Goal: Book appointment/travel/reservation

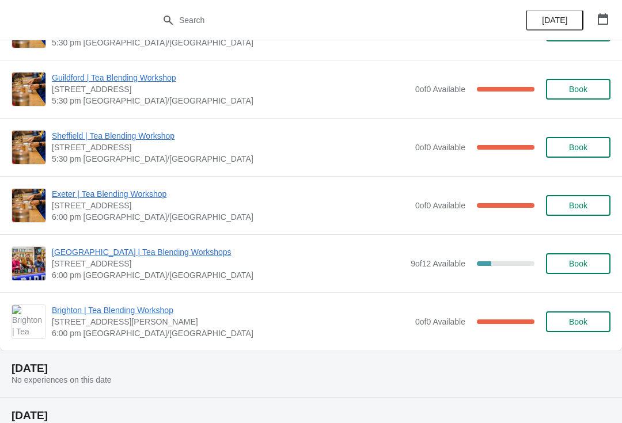
scroll to position [398, 0]
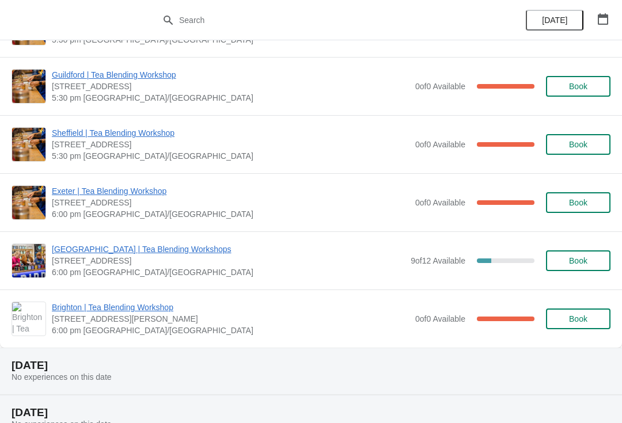
click at [435, 264] on span "9 of 12 Available" at bounding box center [438, 260] width 55 height 9
click at [162, 252] on span "[GEOGRAPHIC_DATA] | Tea Blending Workshops" at bounding box center [228, 250] width 353 height 12
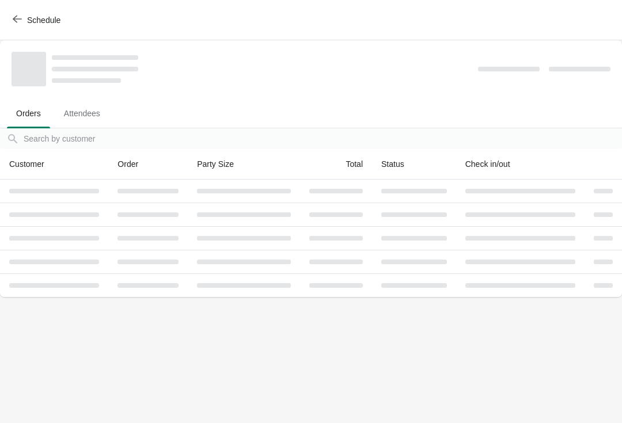
scroll to position [0, 0]
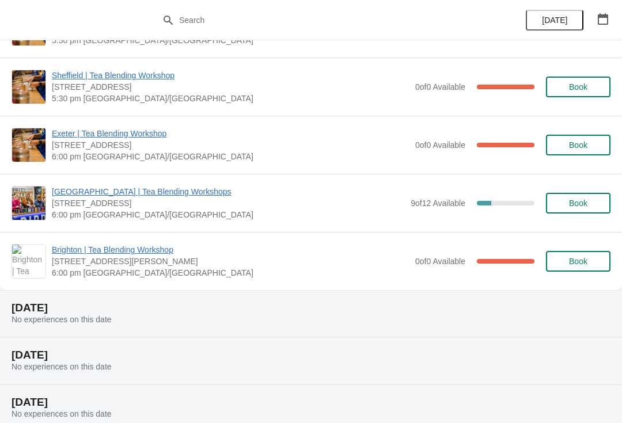
scroll to position [454, 0]
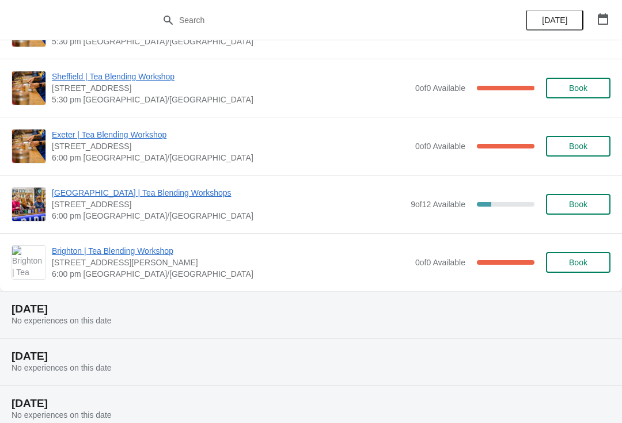
click at [158, 196] on span "[GEOGRAPHIC_DATA] | Tea Blending Workshops" at bounding box center [228, 193] width 353 height 12
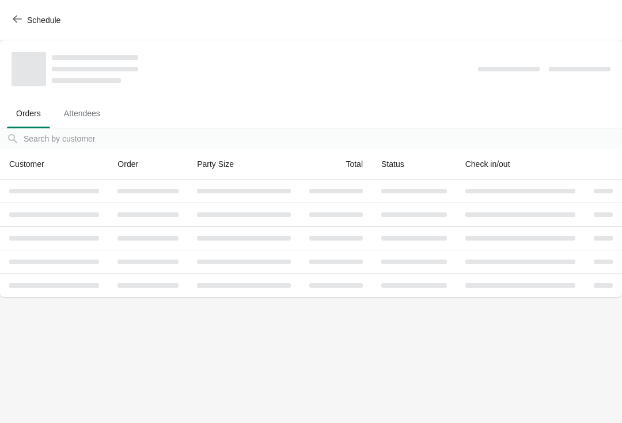
scroll to position [0, 0]
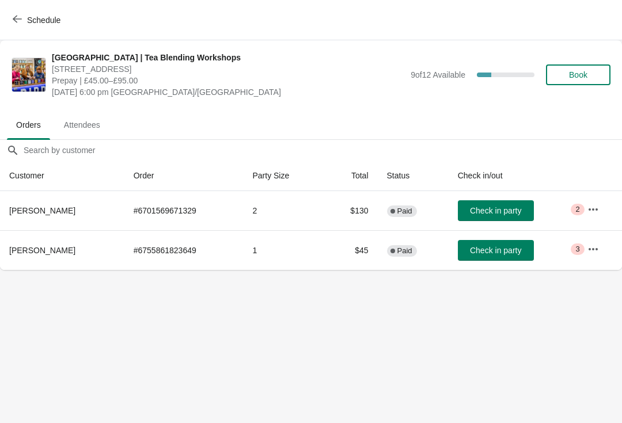
click at [601, 209] on button "button" at bounding box center [593, 209] width 21 height 21
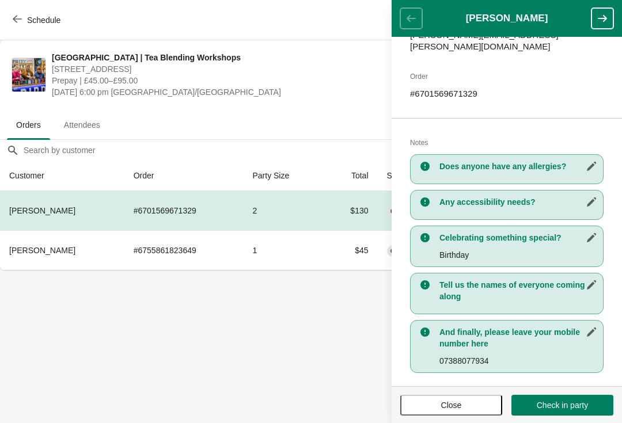
click at [298, 342] on body "Schedule [GEOGRAPHIC_DATA] | Tea Blending Workshops [STREET_ADDRESS] Prepay | £…" at bounding box center [311, 211] width 622 height 423
click at [600, 27] on button "button" at bounding box center [603, 18] width 22 height 21
